Goal: Download file/media

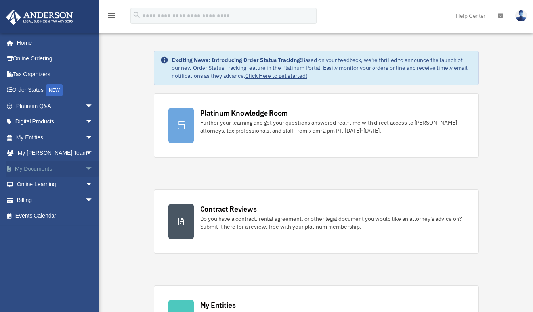
click at [59, 172] on link "My Documents arrow_drop_down" at bounding box center [56, 169] width 100 height 16
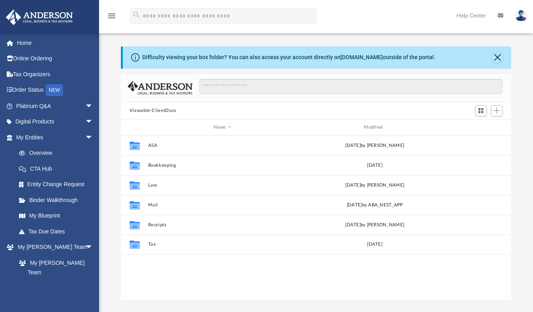
scroll to position [174, 385]
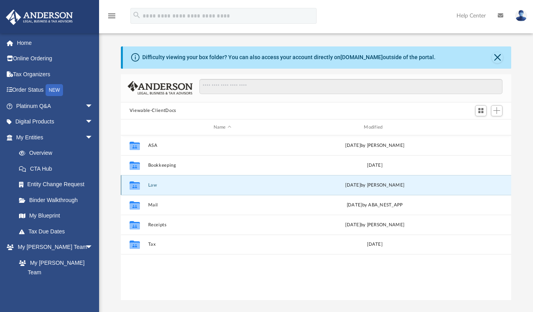
click at [153, 187] on button "Law" at bounding box center [222, 184] width 149 height 5
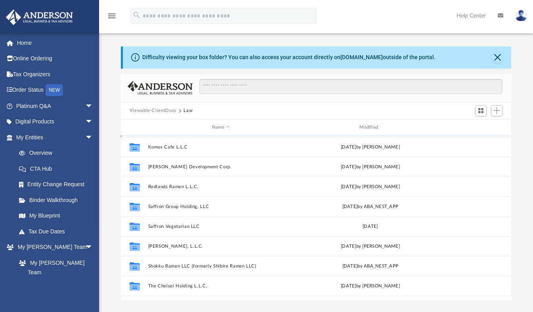
scroll to position [92, 0]
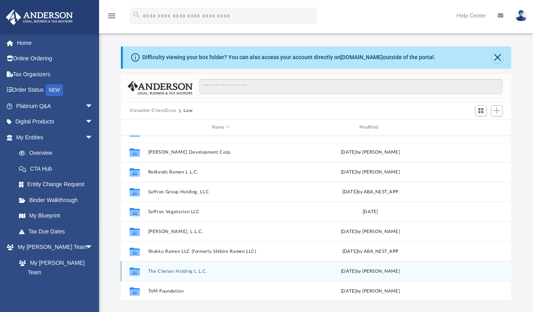
click at [190, 271] on button "The Chelsei Holding L.L.C." at bounding box center [221, 270] width 146 height 5
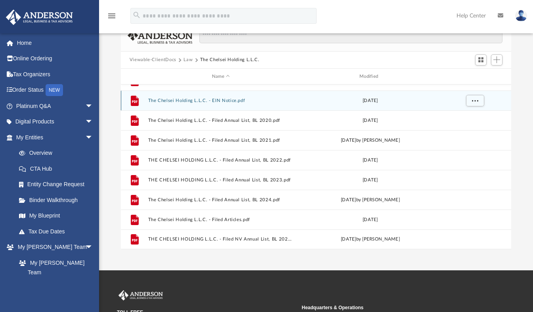
scroll to position [51, 0]
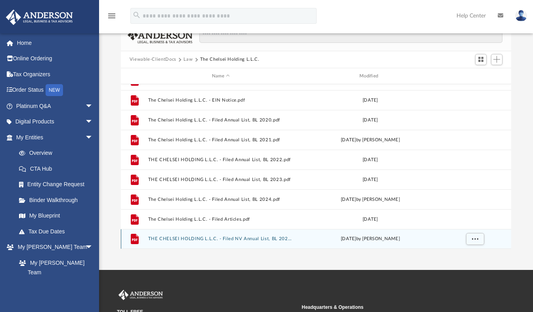
click at [222, 239] on button "THE CHELSEI HOLDING L.L.C. - Filed NV Annual List, BL 2025.pdf" at bounding box center [221, 238] width 146 height 5
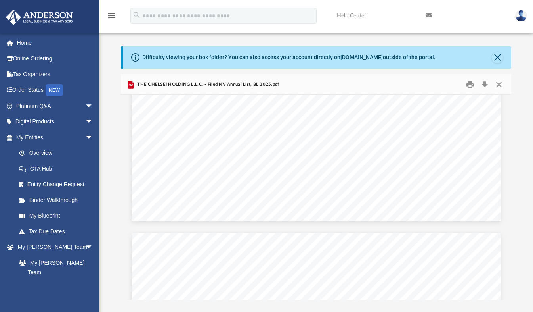
scroll to position [1823, 0]
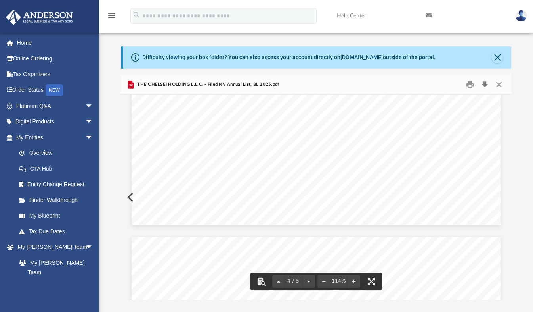
click at [487, 87] on button "Download" at bounding box center [485, 84] width 14 height 12
